Goal: Find specific fact

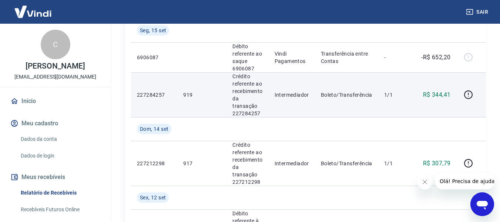
scroll to position [148, 0]
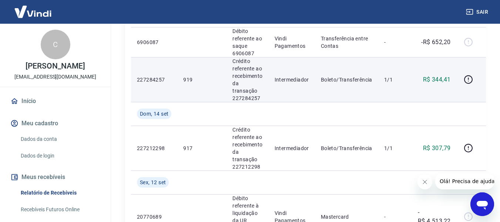
click at [182, 76] on td "919" at bounding box center [201, 79] width 49 height 45
copy p "919"
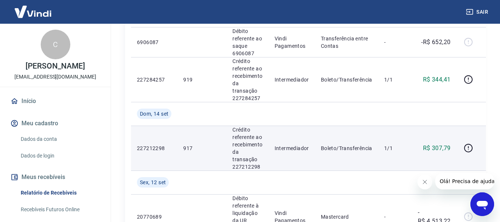
click at [185, 144] on p "917" at bounding box center [201, 147] width 37 height 7
copy p "917"
